Goal: Navigation & Orientation: Go to known website

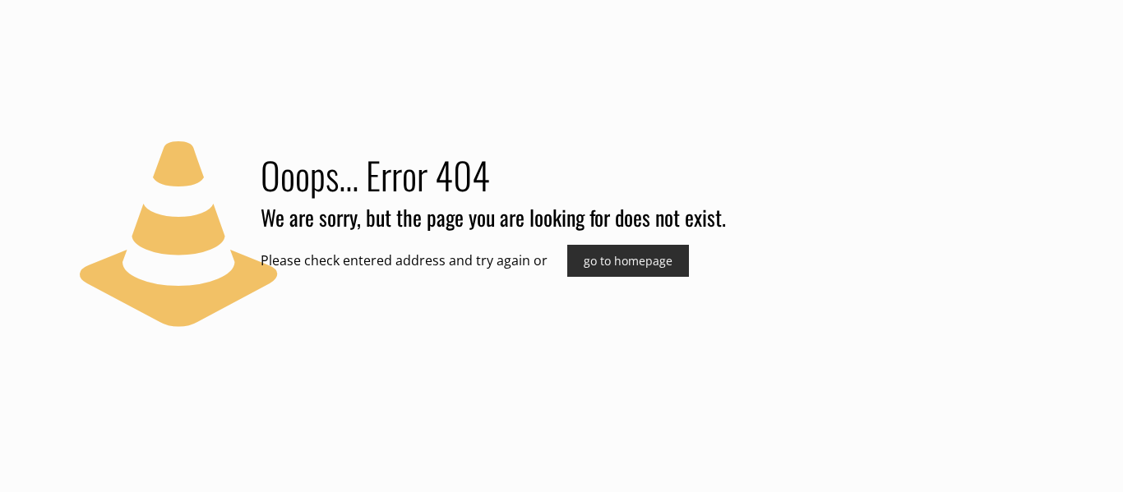
click at [630, 268] on link "go to homepage" at bounding box center [628, 261] width 122 height 32
